Goal: Check status

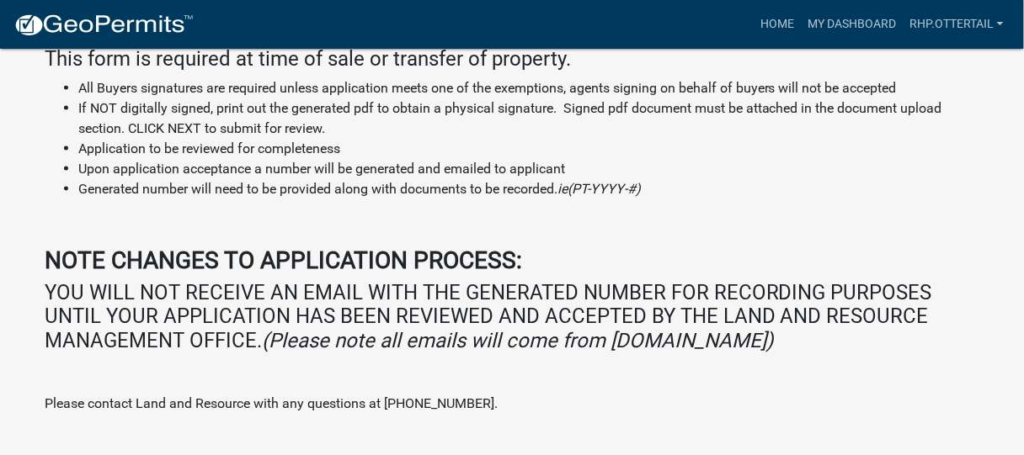
scroll to position [635, 0]
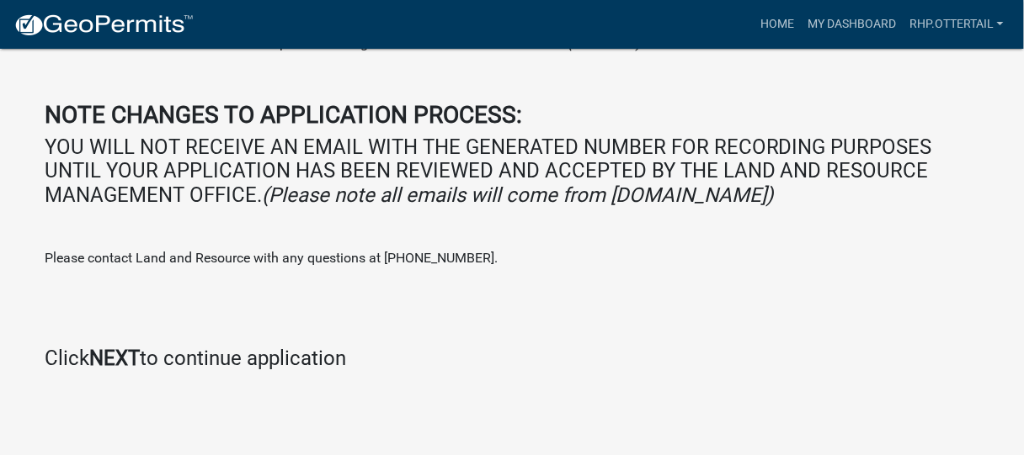
click at [134, 346] on div "Welcome to Sewage Treatment System Property Transfer Form This form is required…" at bounding box center [512, 119] width 934 height 505
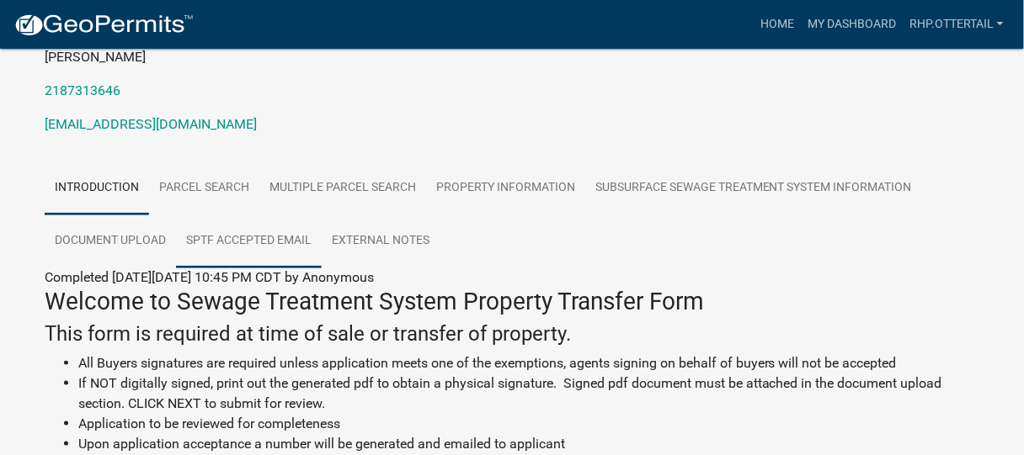
scroll to position [0, 0]
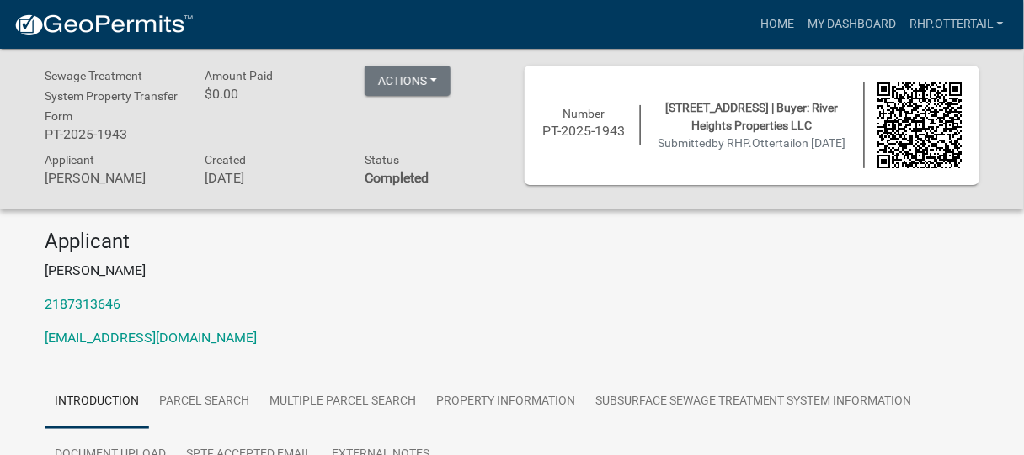
click at [456, 75] on div "Actions Printer Friendly" at bounding box center [432, 107] width 160 height 83
click at [439, 82] on button "Actions" at bounding box center [407, 81] width 86 height 30
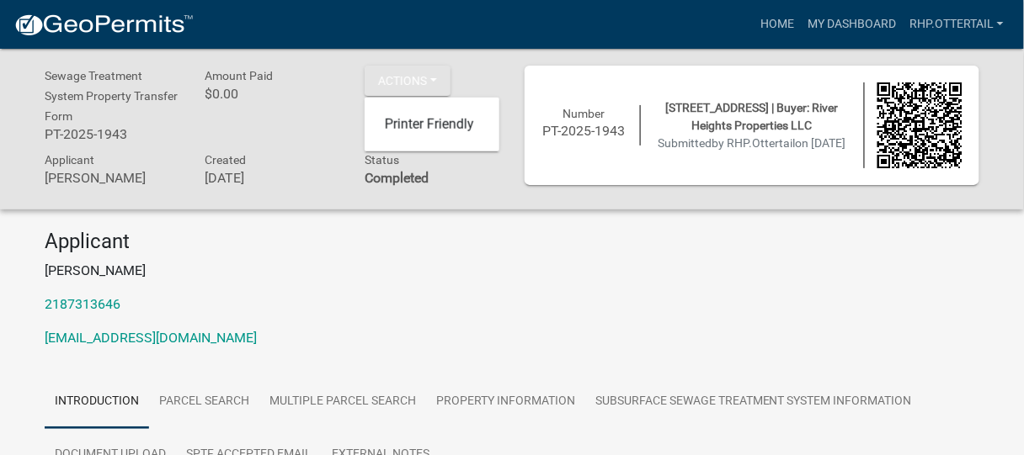
click at [485, 69] on div "Actions Printer Friendly" at bounding box center [432, 107] width 160 height 83
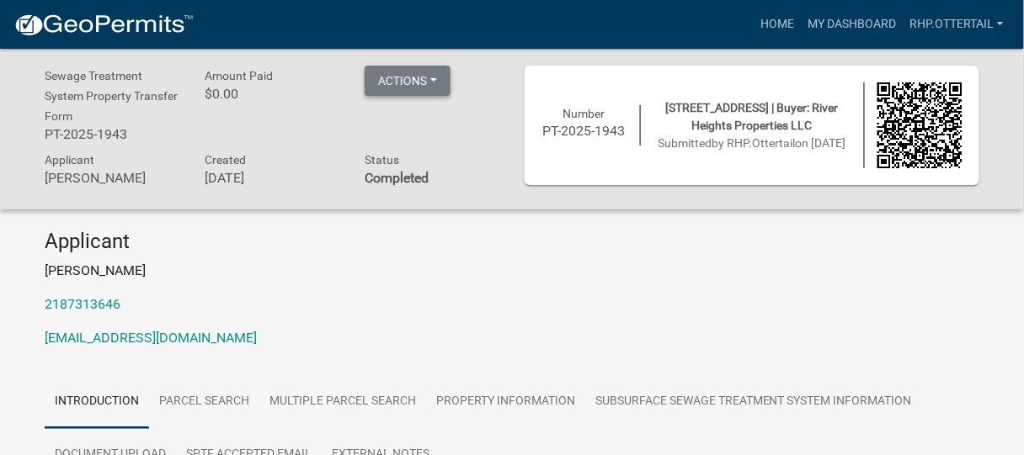
click at [443, 84] on button "Actions" at bounding box center [407, 81] width 86 height 30
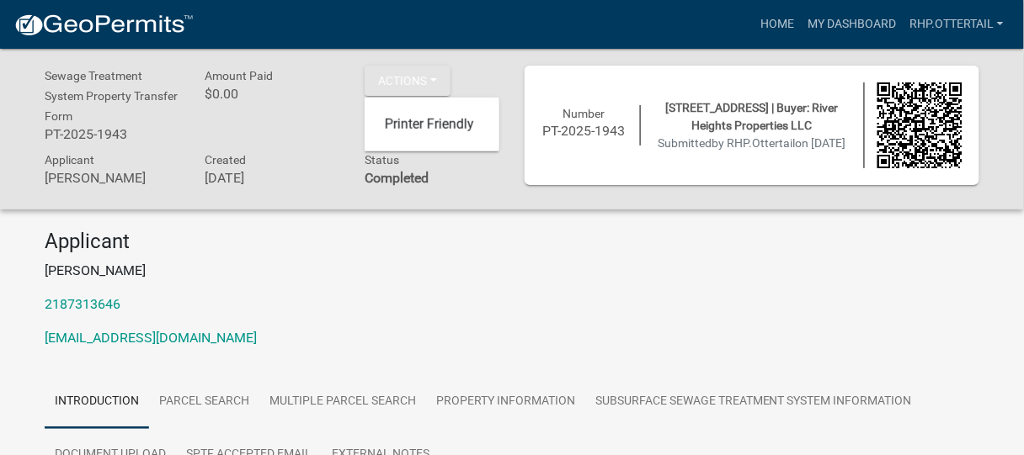
click at [844, 76] on div "Number PT-2025-1943 [STREET_ADDRESS] | Buyer: River Heights Properties LLC Subm…" at bounding box center [751, 126] width 455 height 120
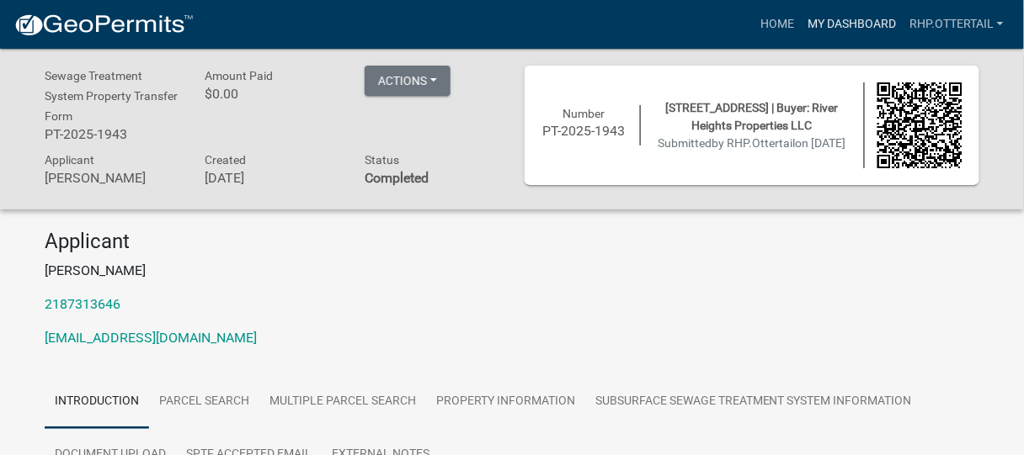
click at [867, 13] on link "My Dashboard" at bounding box center [851, 24] width 102 height 32
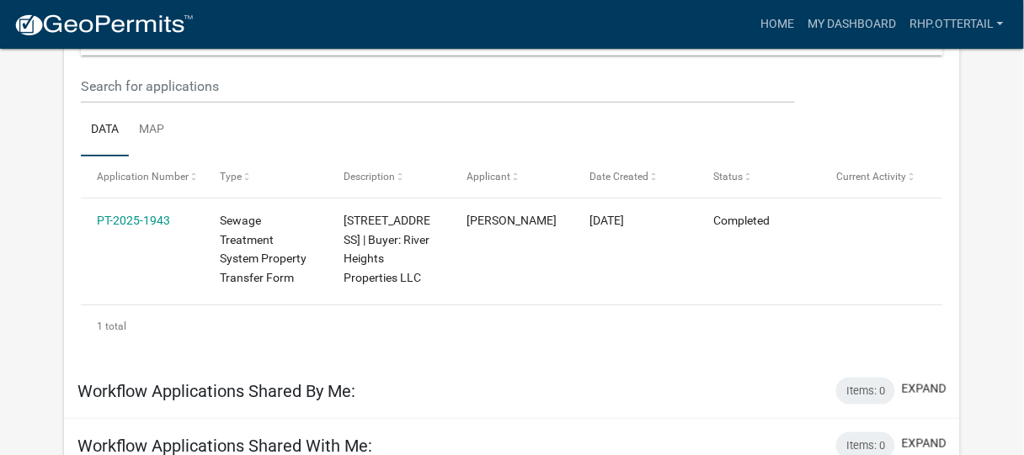
scroll to position [223, 0]
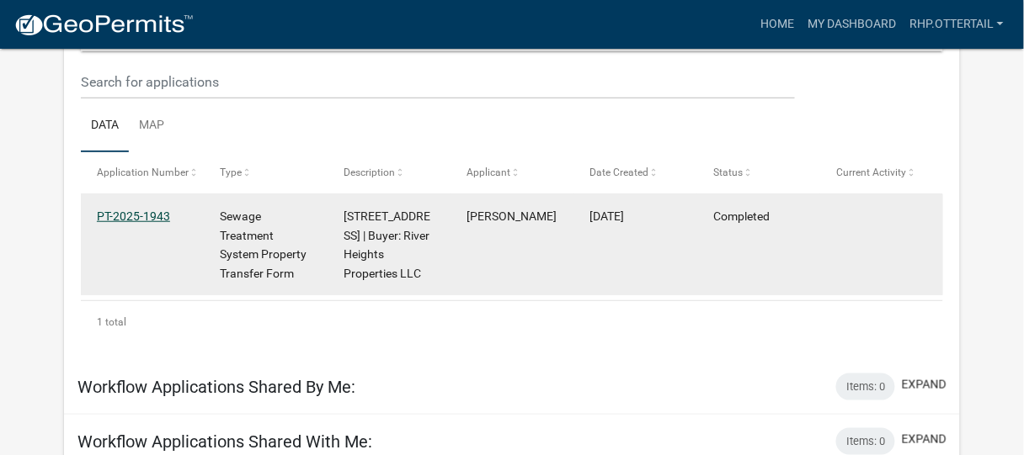
click at [138, 214] on link "PT-2025-1943" at bounding box center [133, 216] width 73 height 13
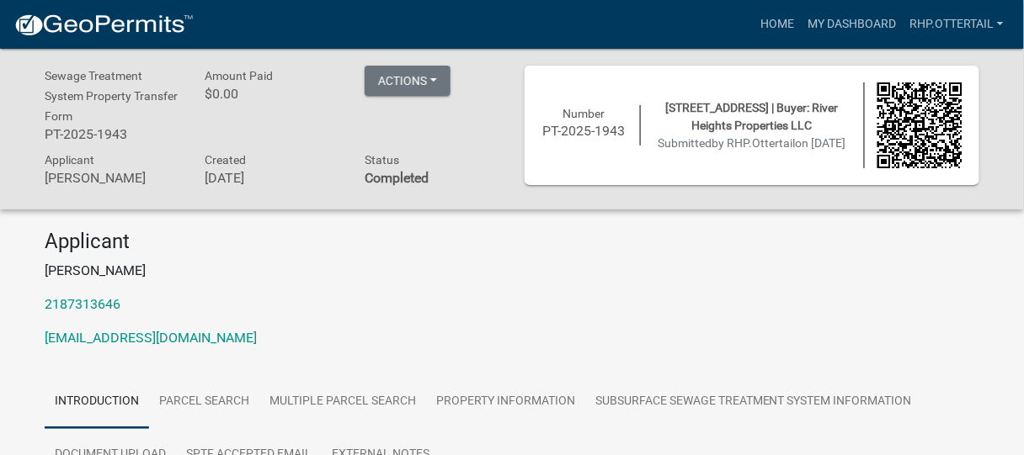
click at [506, 347] on p "[EMAIL_ADDRESS][DOMAIN_NAME]" at bounding box center [512, 338] width 934 height 20
